Goal: Information Seeking & Learning: Learn about a topic

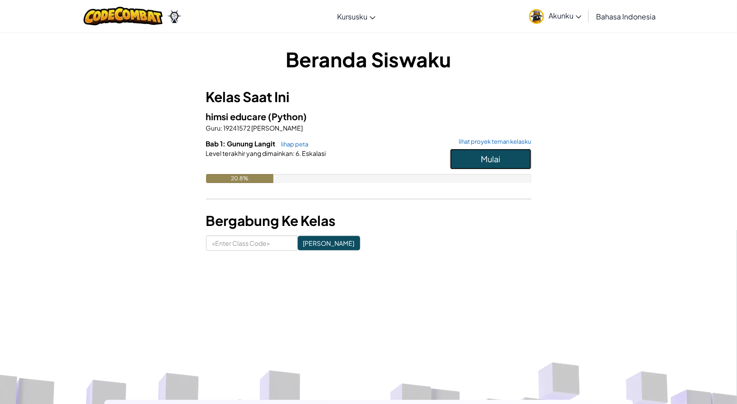
click at [480, 157] on button "Mulai" at bounding box center [490, 159] width 81 height 21
click at [464, 159] on button "Mulai" at bounding box center [490, 159] width 81 height 21
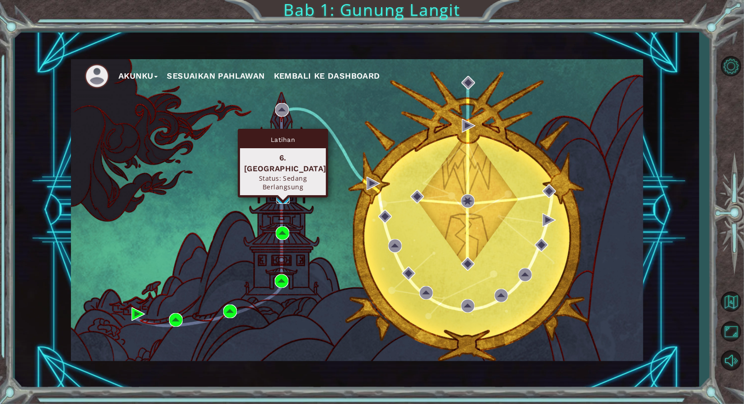
click at [283, 194] on img at bounding box center [283, 197] width 14 height 14
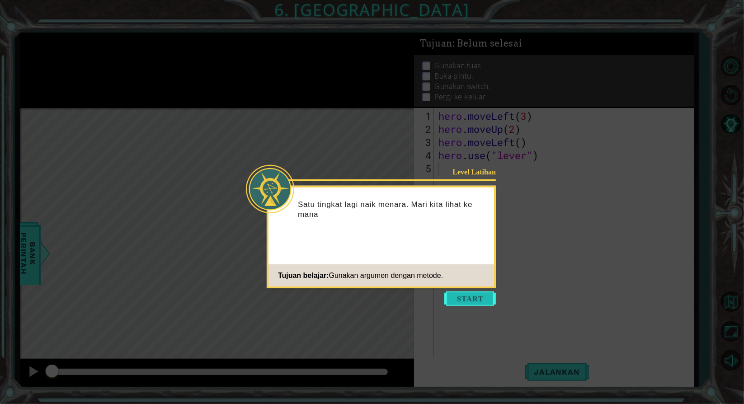
click at [466, 302] on button "Start" at bounding box center [470, 299] width 52 height 14
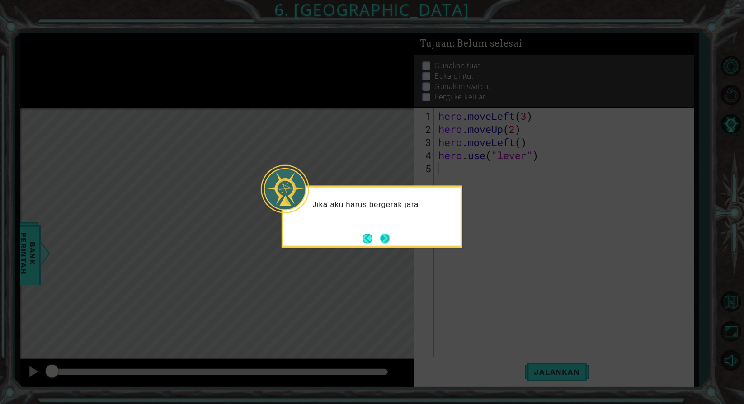
click at [382, 233] on button "Next" at bounding box center [385, 238] width 10 height 10
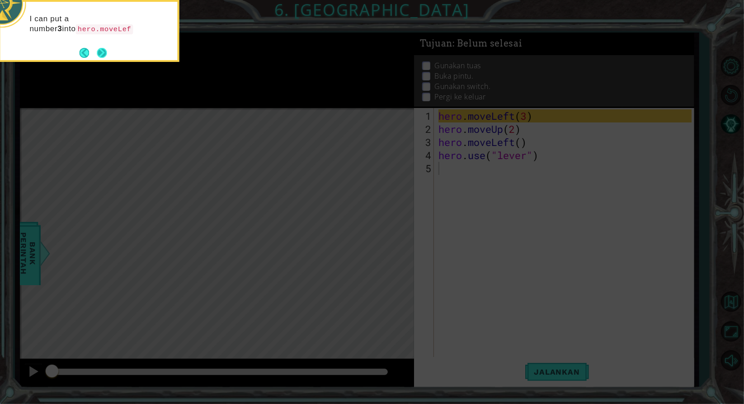
click at [104, 48] on button "Next" at bounding box center [102, 52] width 10 height 10
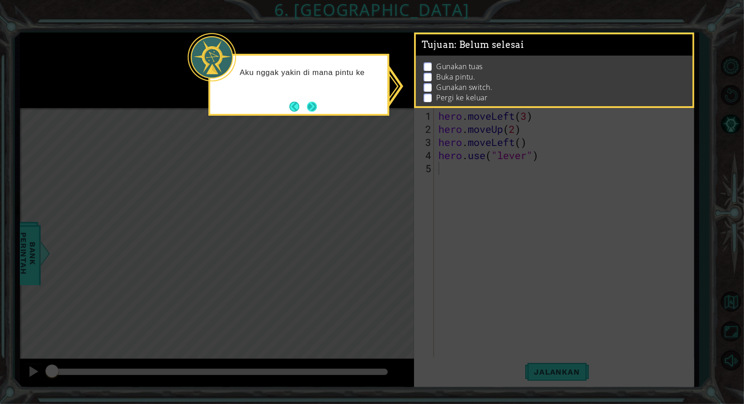
click at [315, 104] on button "Next" at bounding box center [312, 107] width 10 height 10
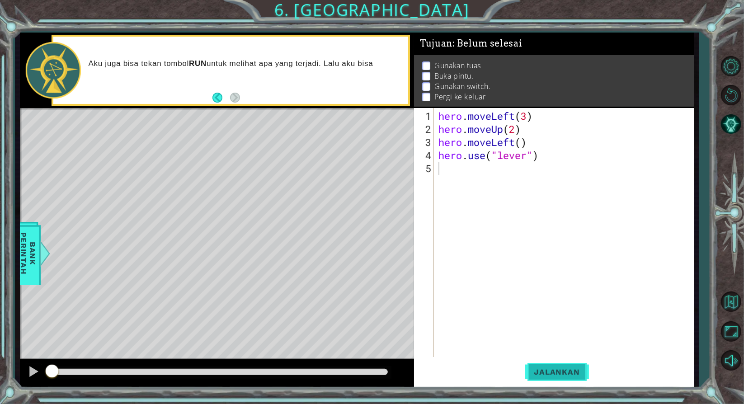
click at [565, 373] on span "Jalankan" at bounding box center [557, 372] width 64 height 9
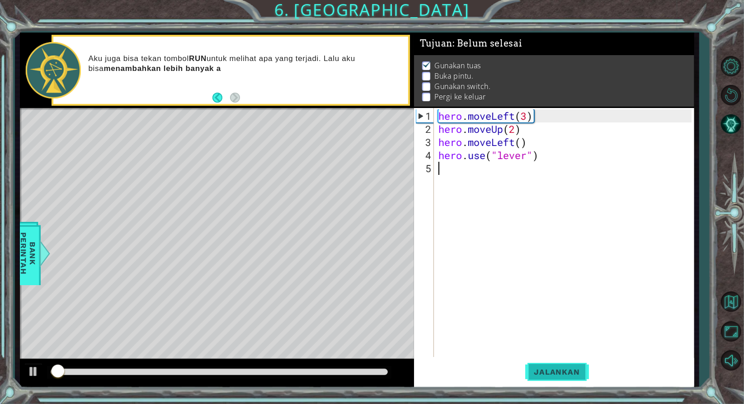
scroll to position [5, 0]
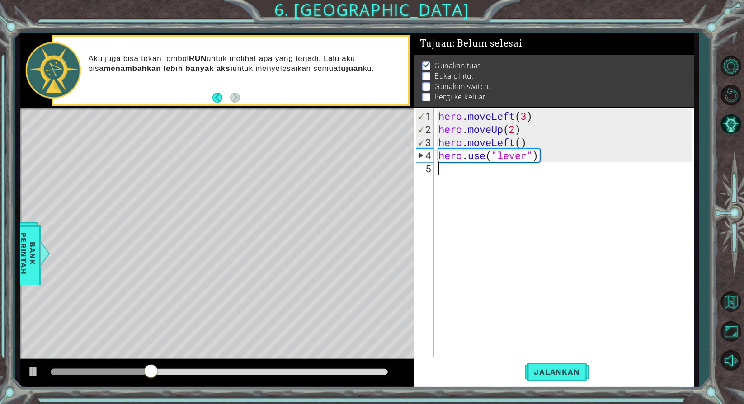
click at [467, 172] on div "hero . moveLeft ( 3 ) hero . moveUp ( 2 ) hero . moveLeft ( ) hero . use ( "lev…" at bounding box center [566, 246] width 259 height 275
type textarea "hero.moveLeft(1)"
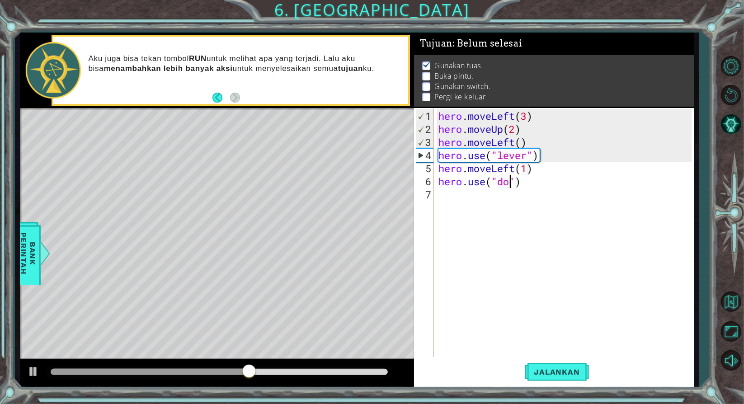
type textarea "hero.use("door")"
click at [468, 192] on div "hero . moveLeft ( 3 ) hero . moveUp ( 2 ) hero . moveLeft ( ) hero . use ( "lev…" at bounding box center [566, 246] width 259 height 275
type textarea "hero.moveUp(2)"
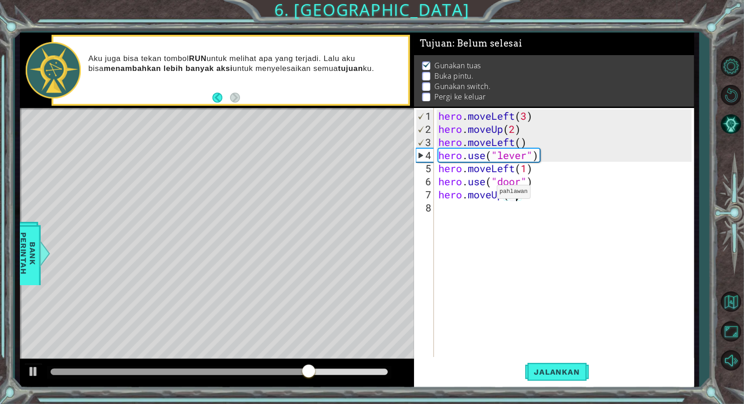
scroll to position [0, 3]
click at [474, 209] on div "hero . moveLeft ( 3 ) hero . moveUp ( 2 ) hero . moveLeft ( ) hero . use ( "lev…" at bounding box center [566, 246] width 259 height 275
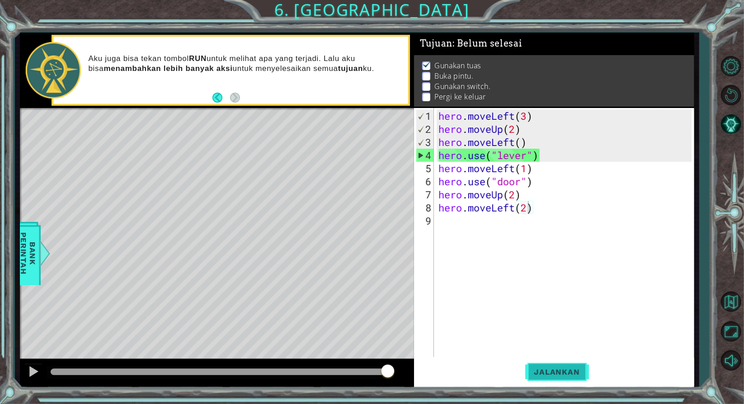
click at [543, 368] on span "Jalankan" at bounding box center [557, 372] width 64 height 9
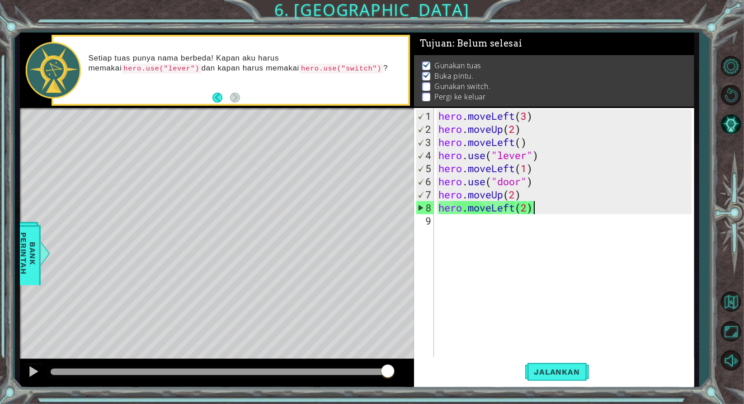
drag, startPoint x: 541, startPoint y: 207, endPoint x: 563, endPoint y: 210, distance: 22.3
click at [563, 210] on div "hero . moveLeft ( 3 ) hero . moveUp ( 2 ) hero . moveLeft ( ) hero . use ( "lev…" at bounding box center [566, 246] width 259 height 275
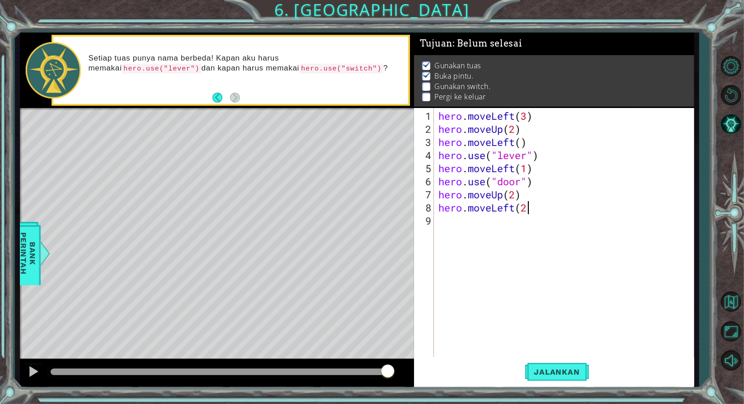
scroll to position [0, 1]
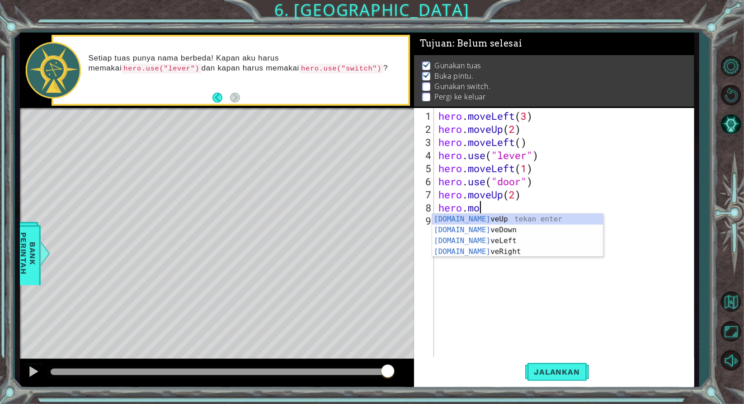
type textarea "h"
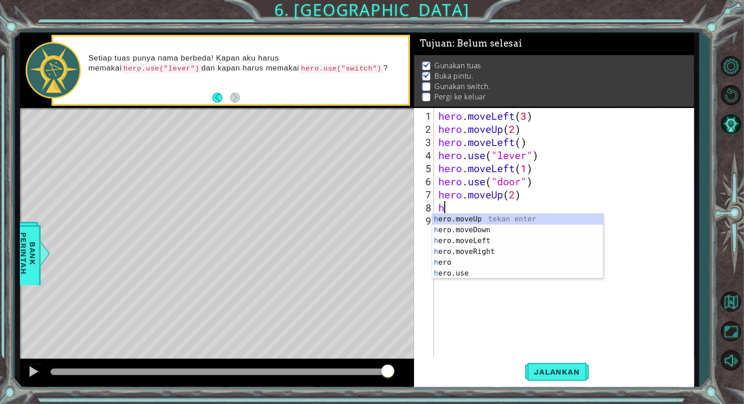
scroll to position [0, 0]
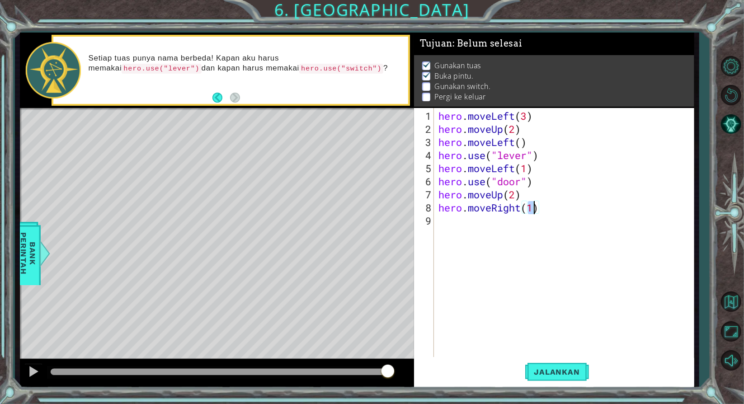
type textarea "hero.moveRight(2)"
click at [503, 216] on div "hero . moveLeft ( 3 ) hero . moveUp ( 2 ) hero . moveLeft ( ) hero . use ( "lev…" at bounding box center [566, 246] width 259 height 275
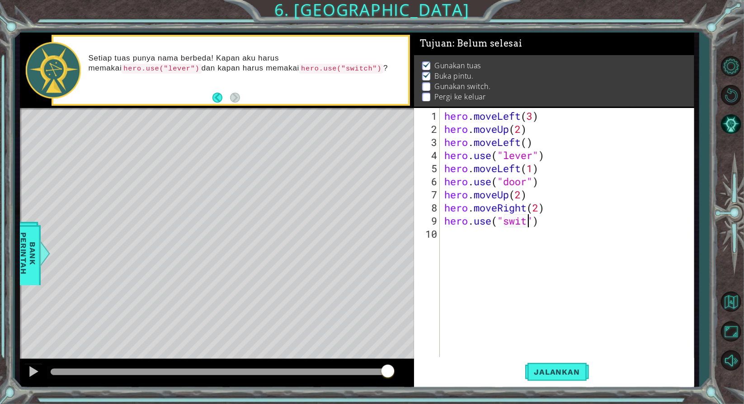
type textarea "hero.use("switch")"
click at [499, 230] on div "hero . moveLeft ( 3 ) hero . moveUp ( 2 ) hero . moveLeft ( ) hero . use ( "lev…" at bounding box center [570, 246] width 254 height 275
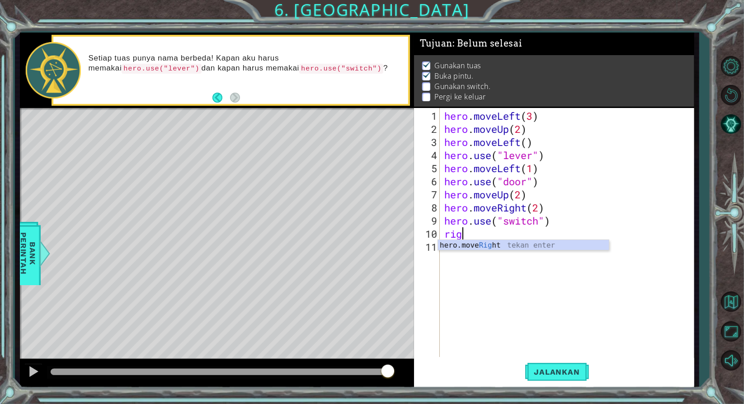
scroll to position [0, 0]
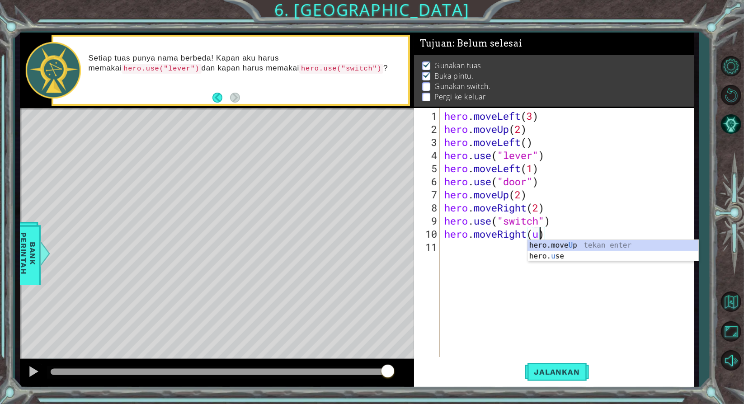
type textarea "hero.moveRight()"
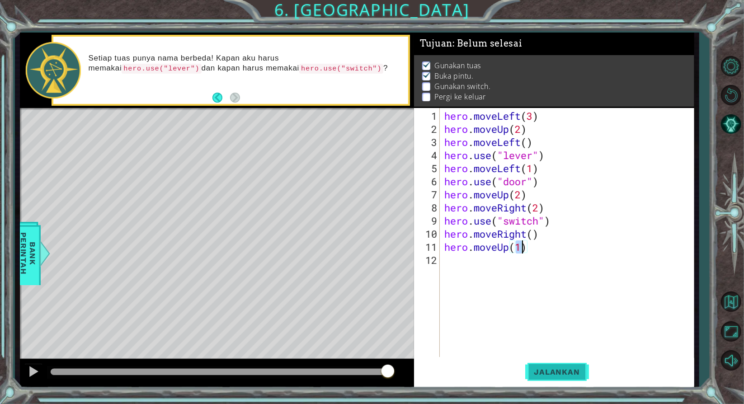
type textarea "hero.moveUp(1)"
click at [570, 371] on span "Jalankan" at bounding box center [557, 372] width 64 height 9
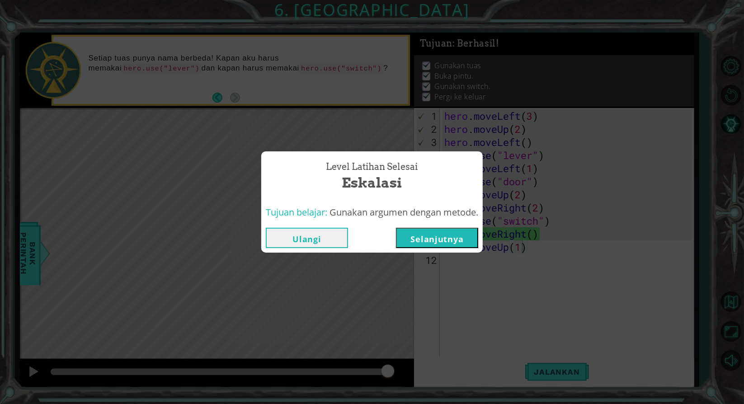
click at [311, 240] on button "Ulangi" at bounding box center [307, 238] width 82 height 20
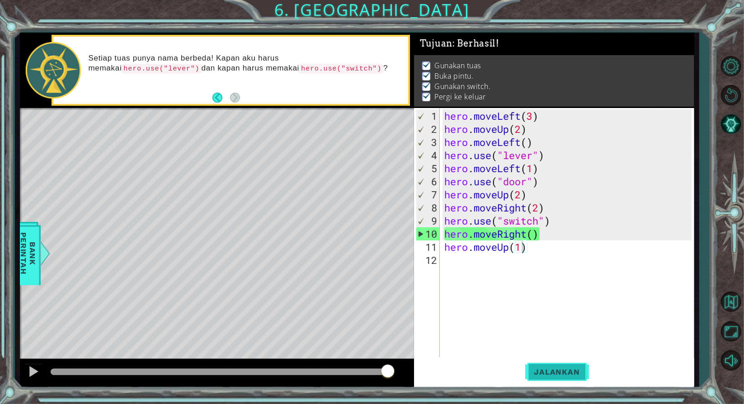
click at [558, 370] on span "Jalankan" at bounding box center [557, 372] width 64 height 9
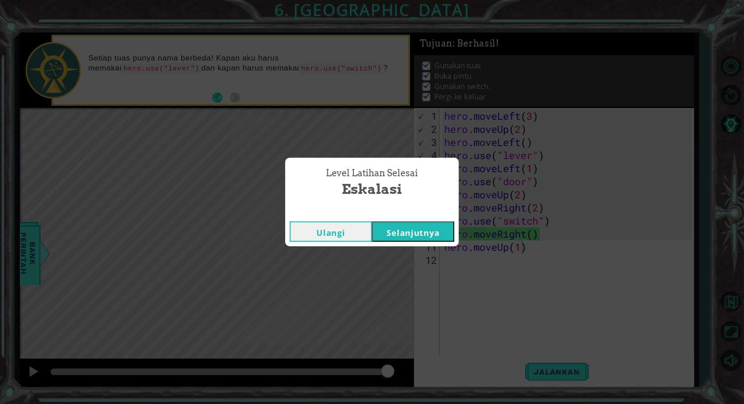
click at [429, 229] on button "Selanjutnya" at bounding box center [413, 232] width 82 height 20
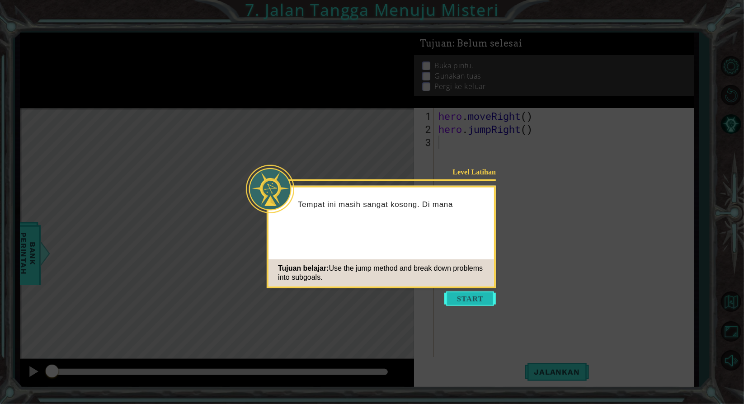
click at [471, 296] on button "Start" at bounding box center [470, 299] width 52 height 14
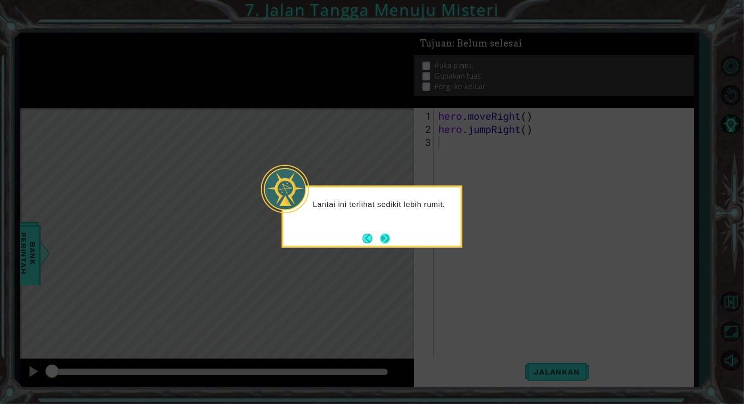
click at [387, 238] on button "Next" at bounding box center [385, 238] width 13 height 13
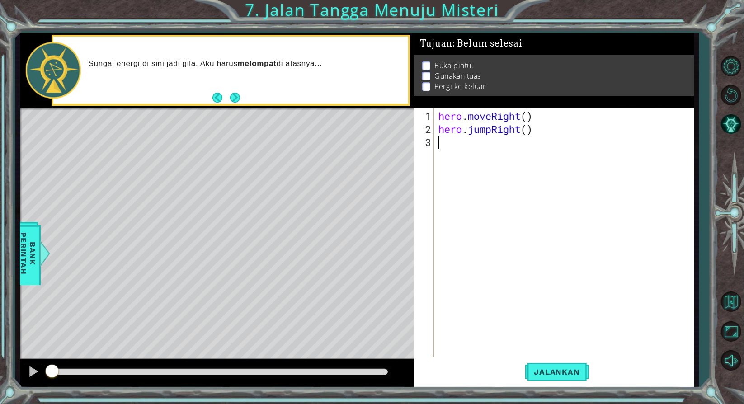
click at [476, 143] on div "hero . moveRight ( ) hero . jumpRight ( )" at bounding box center [566, 246] width 259 height 275
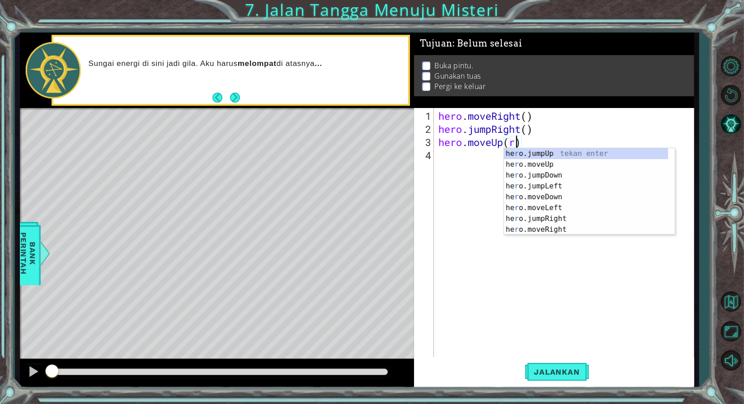
type textarea "hero.moveUp()"
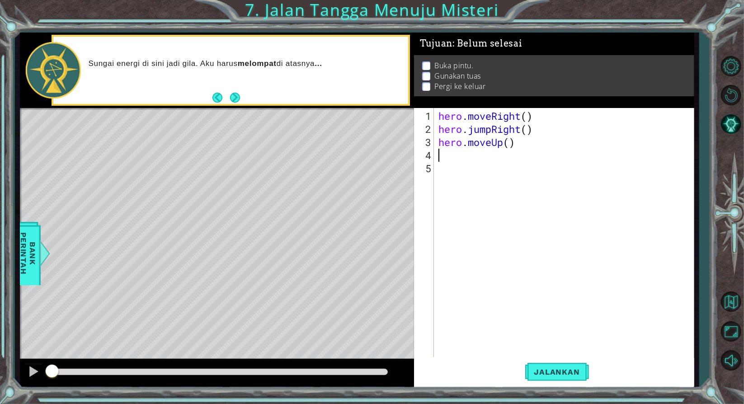
type textarea "ri"
type textarea "hero.use("door")"
type textarea "hero.moveUp(2)"
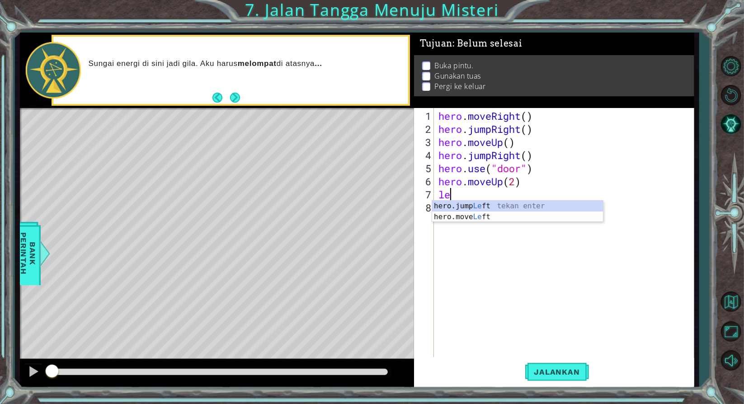
type textarea "lef"
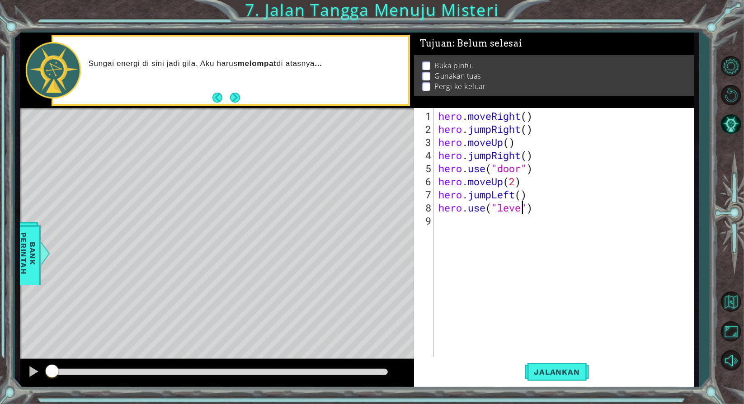
scroll to position [0, 4]
type textarea "hero.use("lever")"
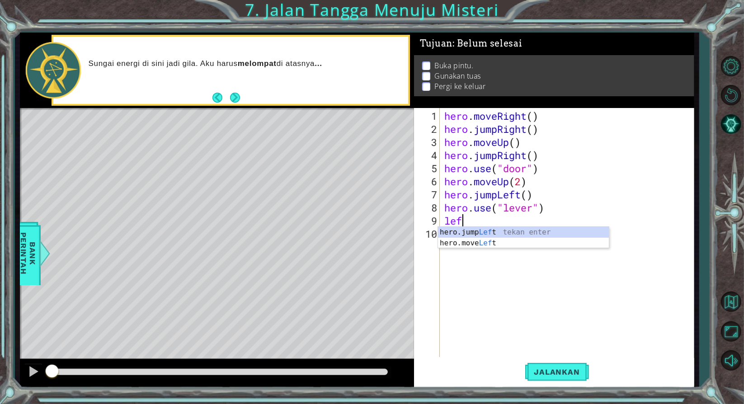
scroll to position [0, 0]
type textarea "hero.moveLeft(2)"
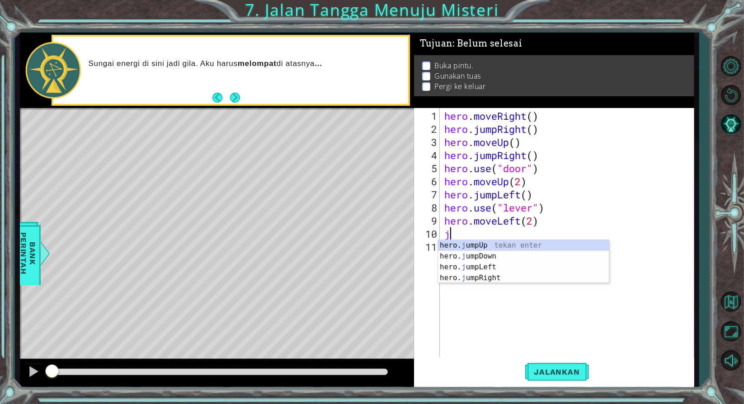
type textarea "ju"
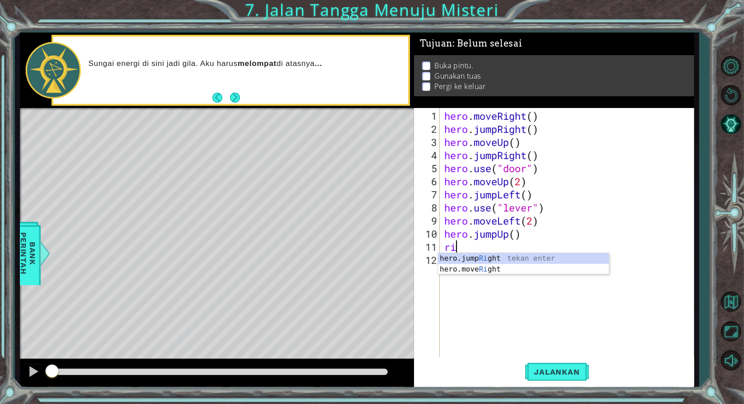
type textarea "rig"
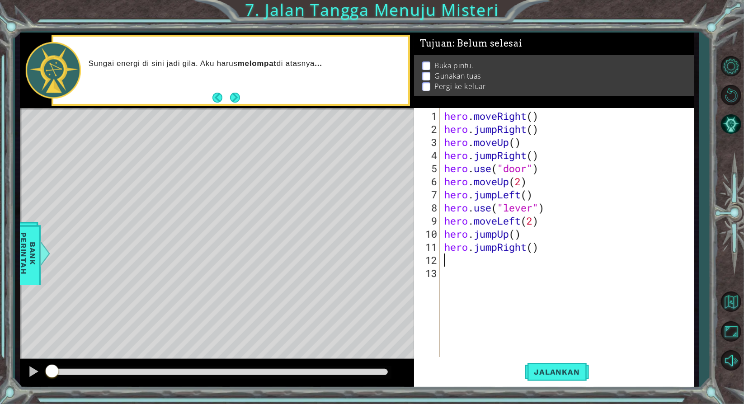
type textarea "2"
click at [561, 369] on span "Jalankan" at bounding box center [557, 372] width 64 height 9
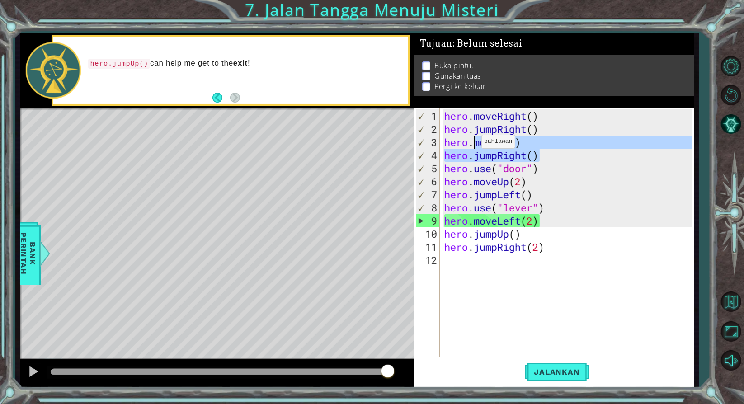
drag, startPoint x: 547, startPoint y: 151, endPoint x: 474, endPoint y: 145, distance: 73.9
click at [474, 145] on div "hero . moveRight ( ) hero . jumpRight ( ) hero . moveUp ( ) hero . jumpRight ( …" at bounding box center [570, 246] width 254 height 275
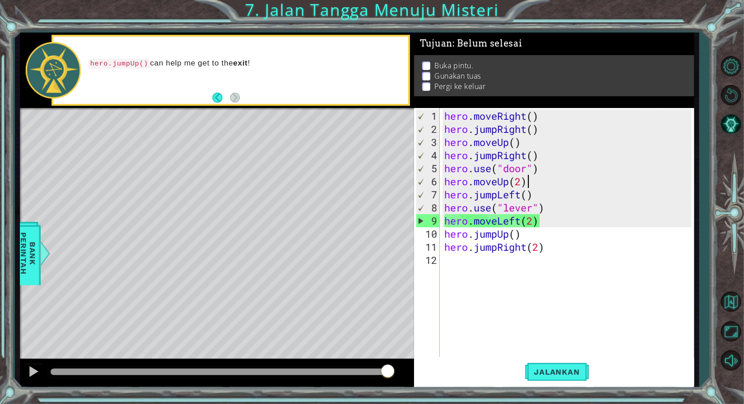
click at [577, 182] on div "hero . moveRight ( ) hero . jumpRight ( ) hero . moveUp ( ) hero . jumpRight ( …" at bounding box center [570, 246] width 254 height 275
click at [497, 153] on div "hero . moveRight ( ) hero . jumpRight ( ) hero . moveUp ( ) hero . jumpRight ( …" at bounding box center [570, 246] width 254 height 275
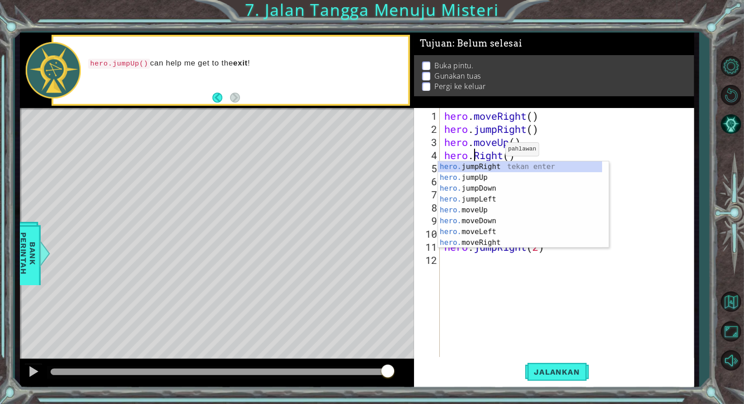
scroll to position [0, 1]
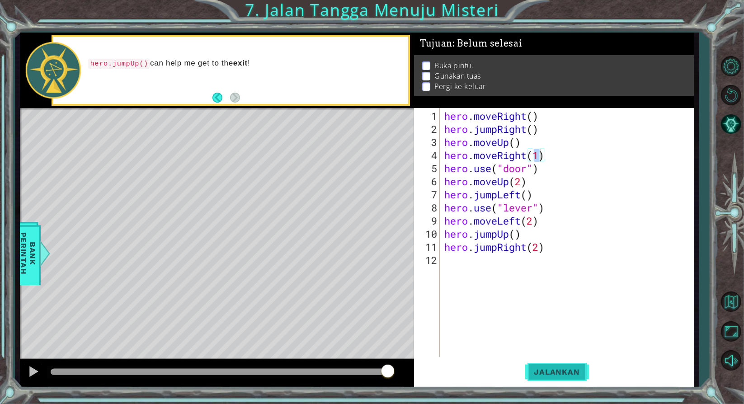
click at [568, 373] on span "Jalankan" at bounding box center [557, 372] width 64 height 9
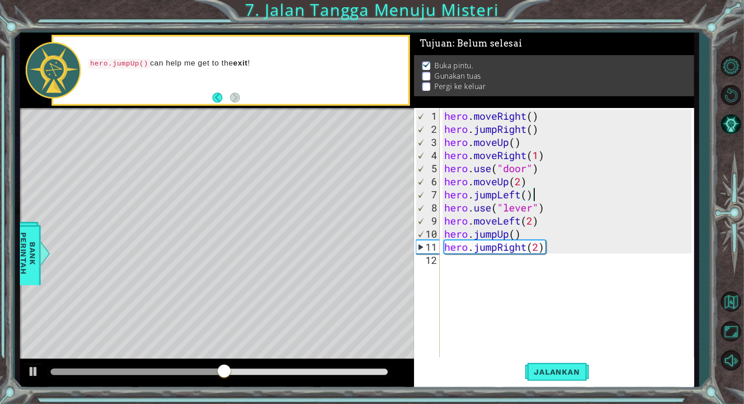
click at [536, 194] on div "hero . moveRight ( ) hero . jumpRight ( ) hero . moveUp ( ) hero . moveRight ( …" at bounding box center [570, 246] width 254 height 275
click at [498, 196] on div "hero . moveRight ( ) hero . jumpRight ( ) hero . moveUp ( ) hero . moveRight ( …" at bounding box center [570, 246] width 254 height 275
type textarea "hero.moveLeft(1)"
click at [579, 375] on span "Jalankan" at bounding box center [557, 372] width 64 height 9
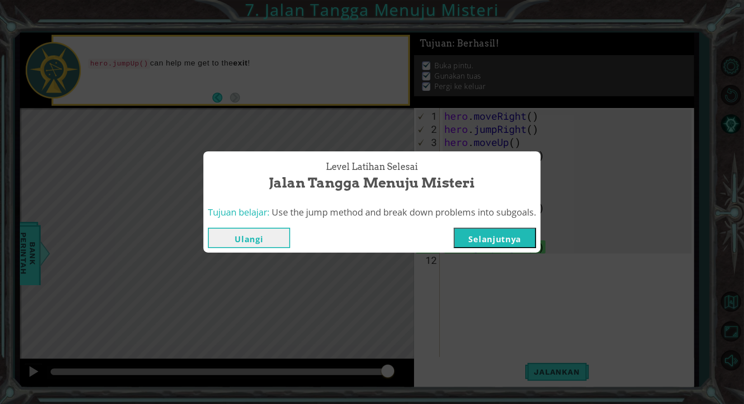
click at [262, 238] on button "Ulangi" at bounding box center [249, 238] width 82 height 20
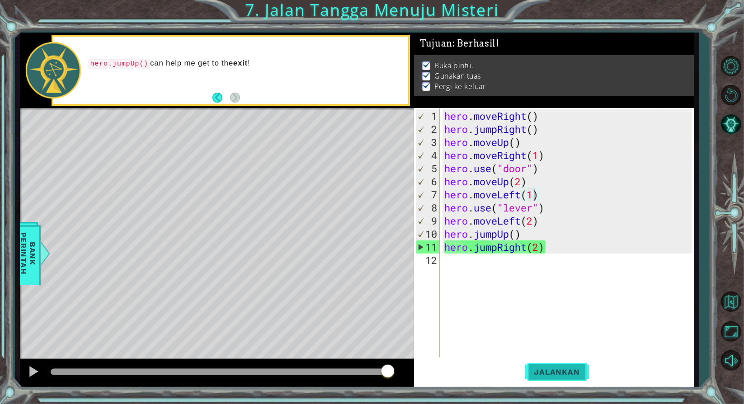
click at [551, 368] on span "Jalankan" at bounding box center [557, 372] width 64 height 9
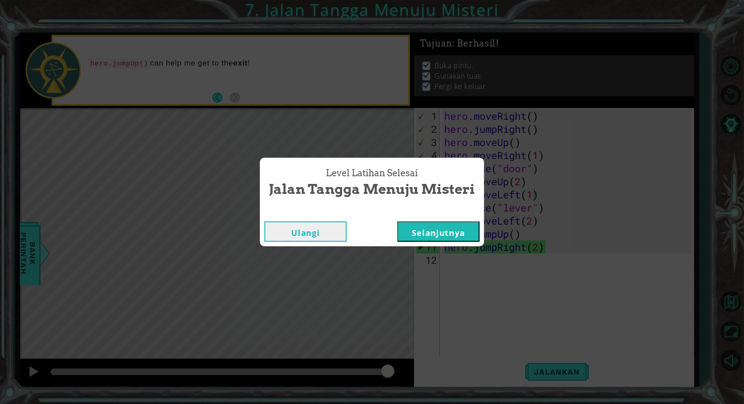
click at [440, 226] on button "Selanjutnya" at bounding box center [438, 232] width 82 height 20
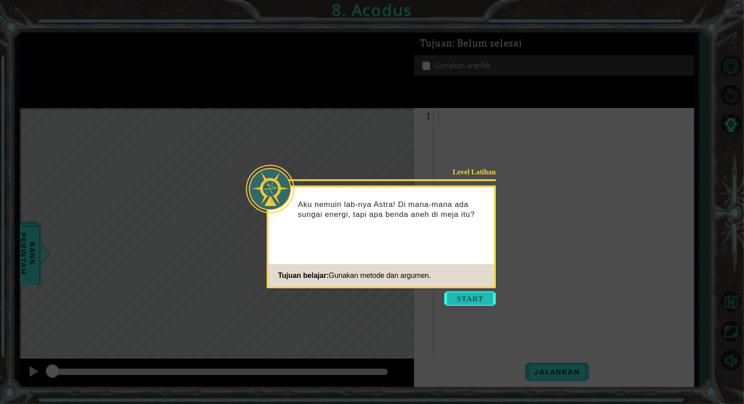
click at [474, 296] on button "Start" at bounding box center [470, 299] width 52 height 14
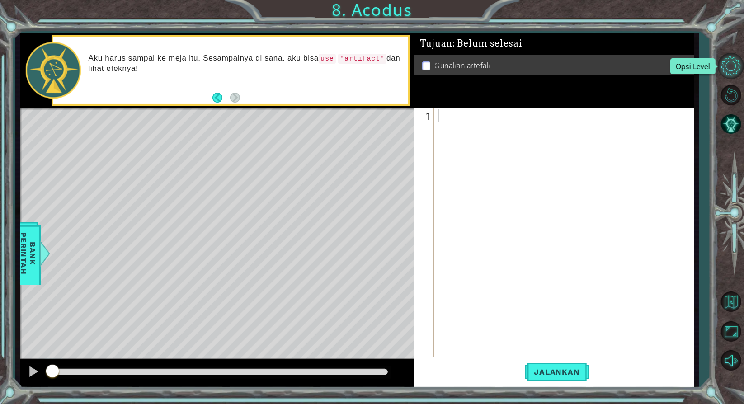
click at [736, 66] on button "Opsi Level" at bounding box center [731, 66] width 26 height 26
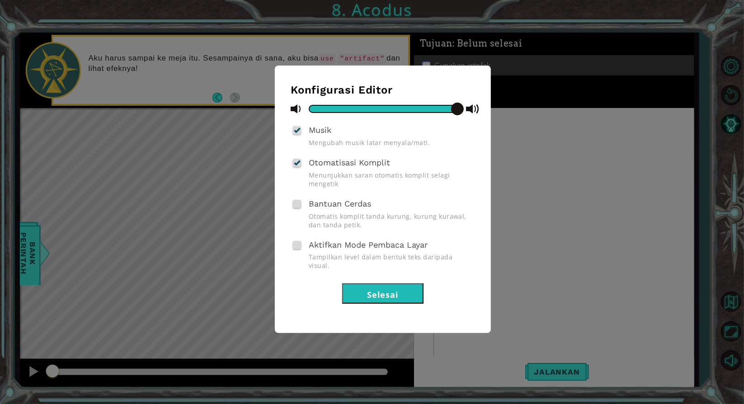
click at [375, 283] on button "Selesai" at bounding box center [382, 293] width 81 height 20
